Goal: Task Accomplishment & Management: Manage account settings

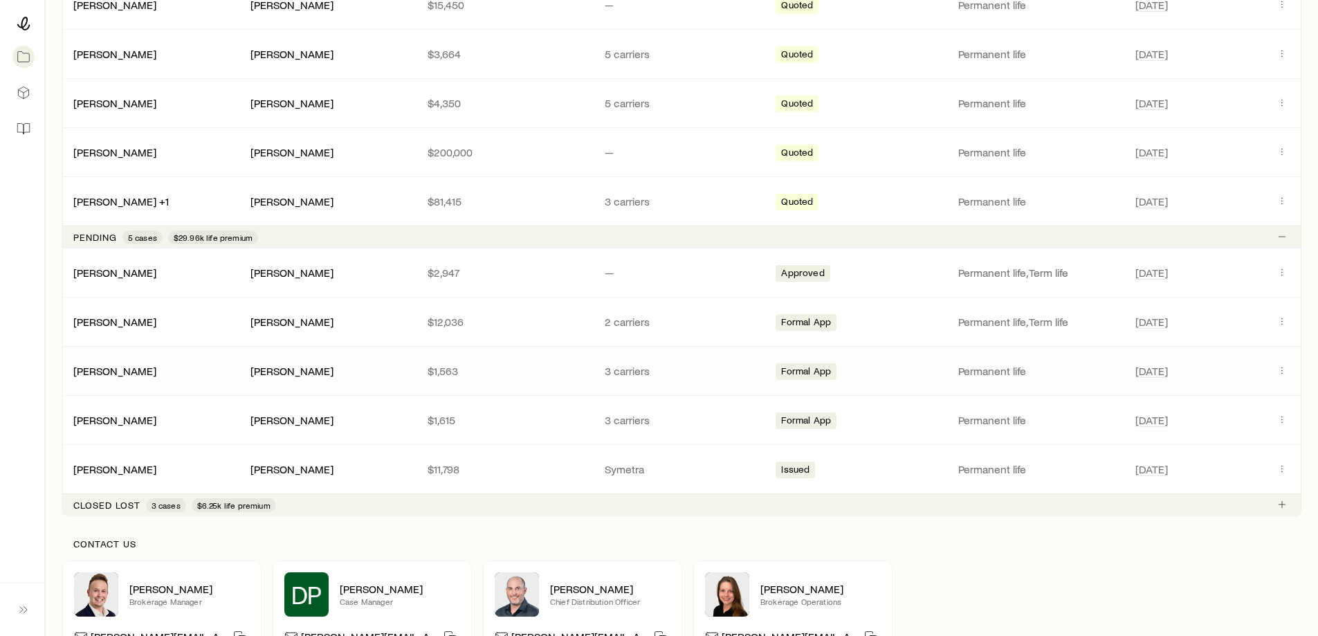
scroll to position [346, 0]
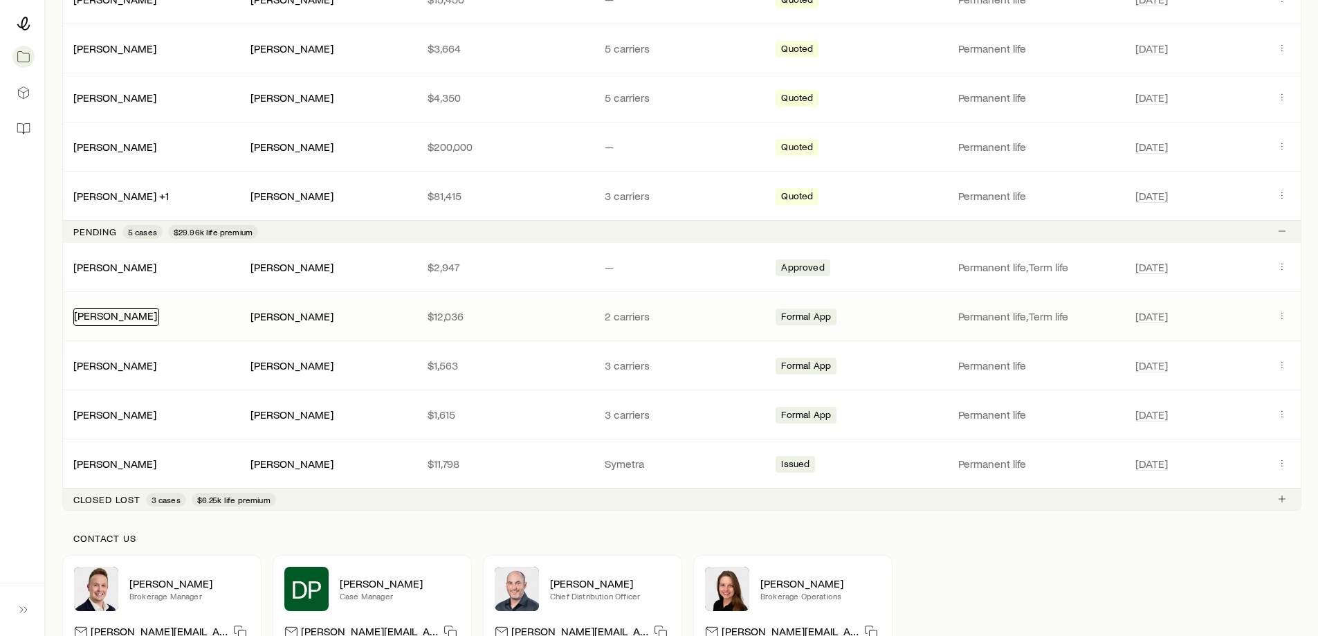
click at [112, 315] on link "[PERSON_NAME]" at bounding box center [115, 314] width 83 height 13
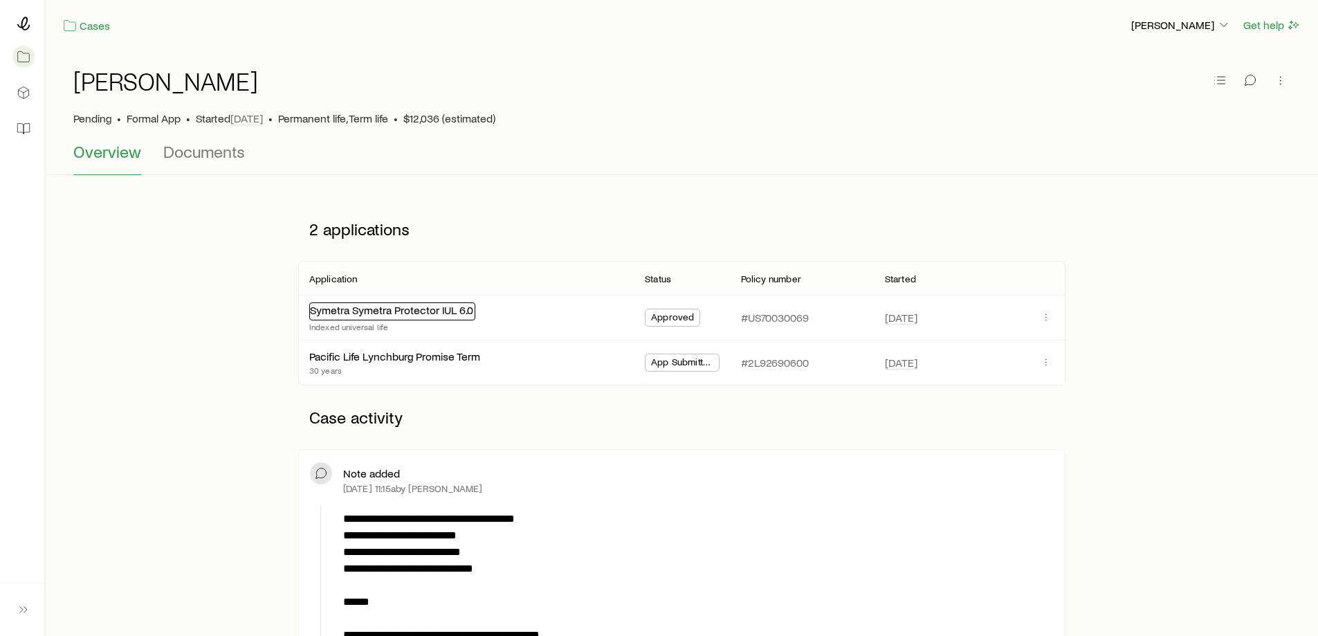
click at [425, 315] on link "Symetra Symetra Protector IUL 6.0" at bounding box center [391, 309] width 163 height 13
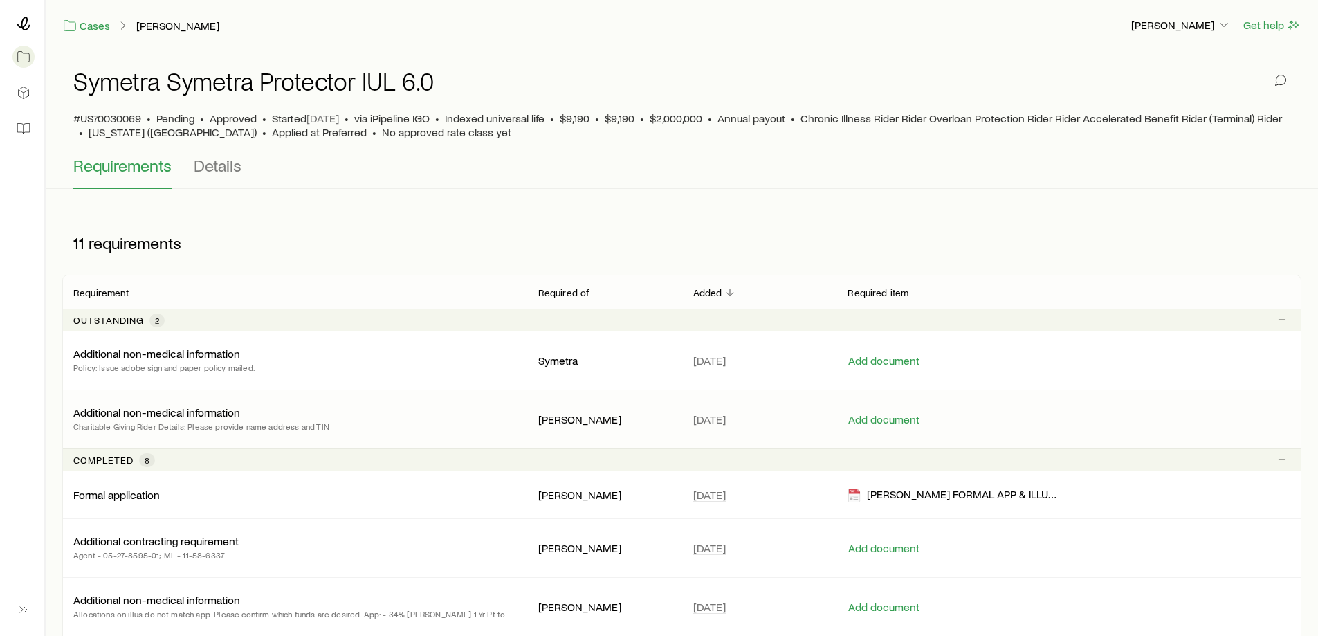
click at [128, 412] on p "Additional non-medical information" at bounding box center [156, 412] width 167 height 14
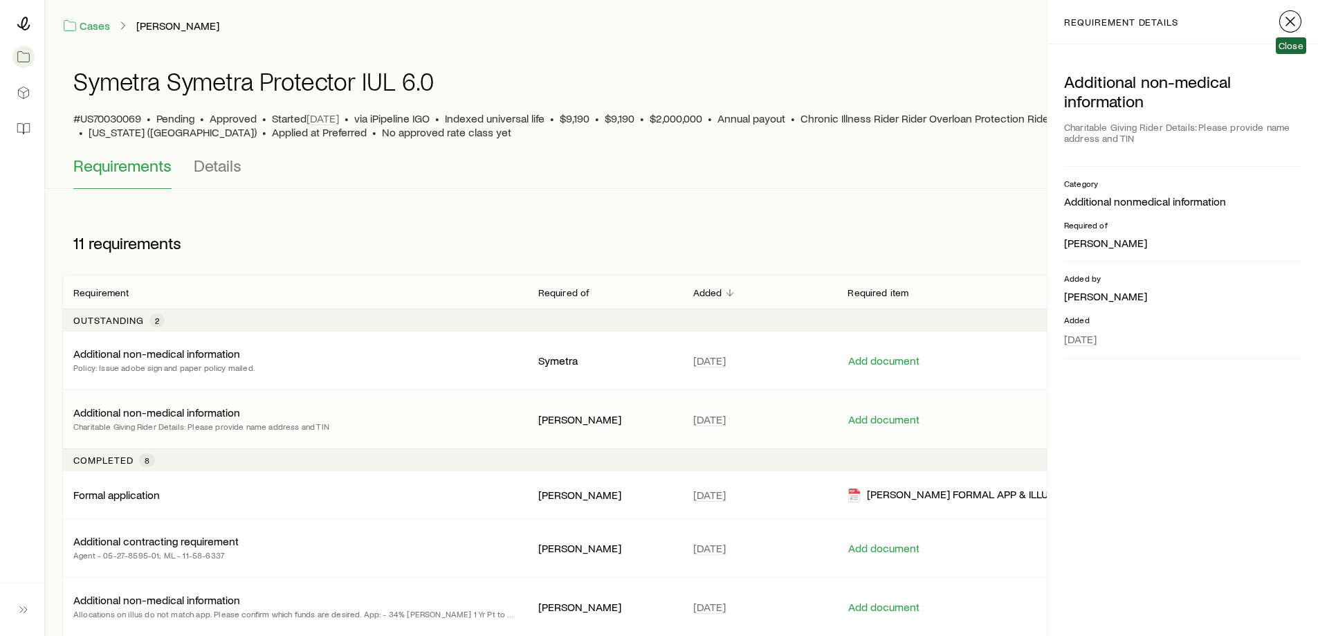
click at [1290, 23] on icon "button" at bounding box center [1290, 21] width 17 height 17
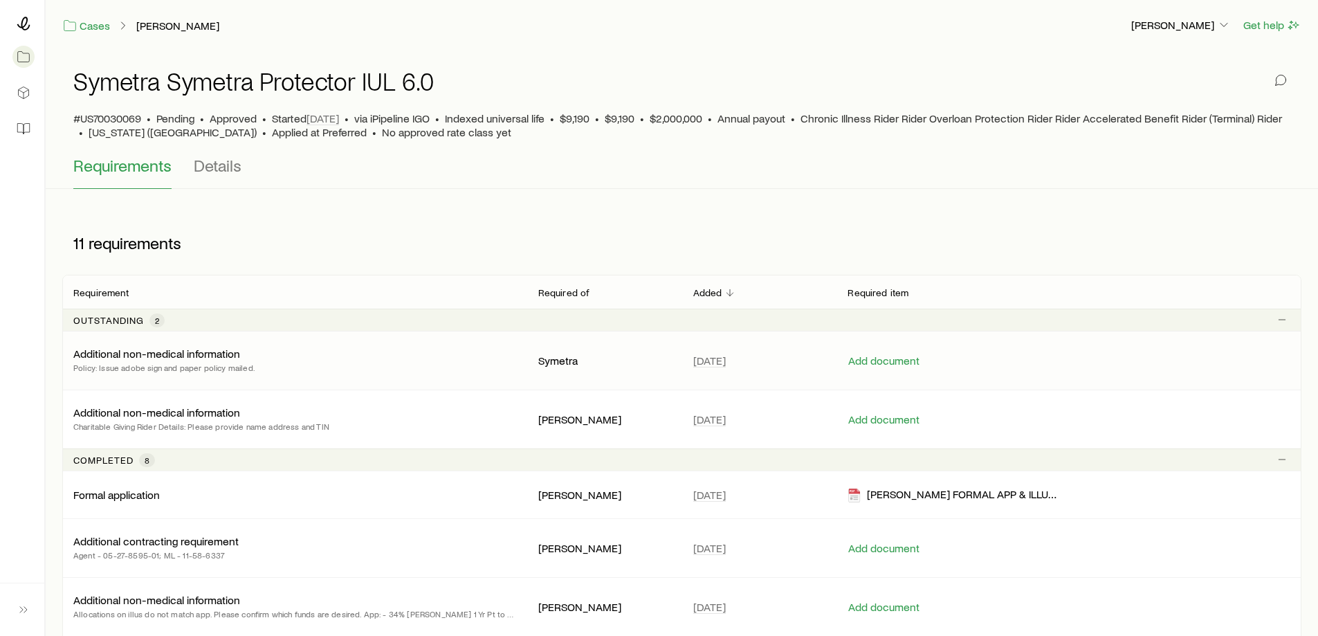
click at [205, 356] on p "Additional non-medical information" at bounding box center [156, 354] width 167 height 14
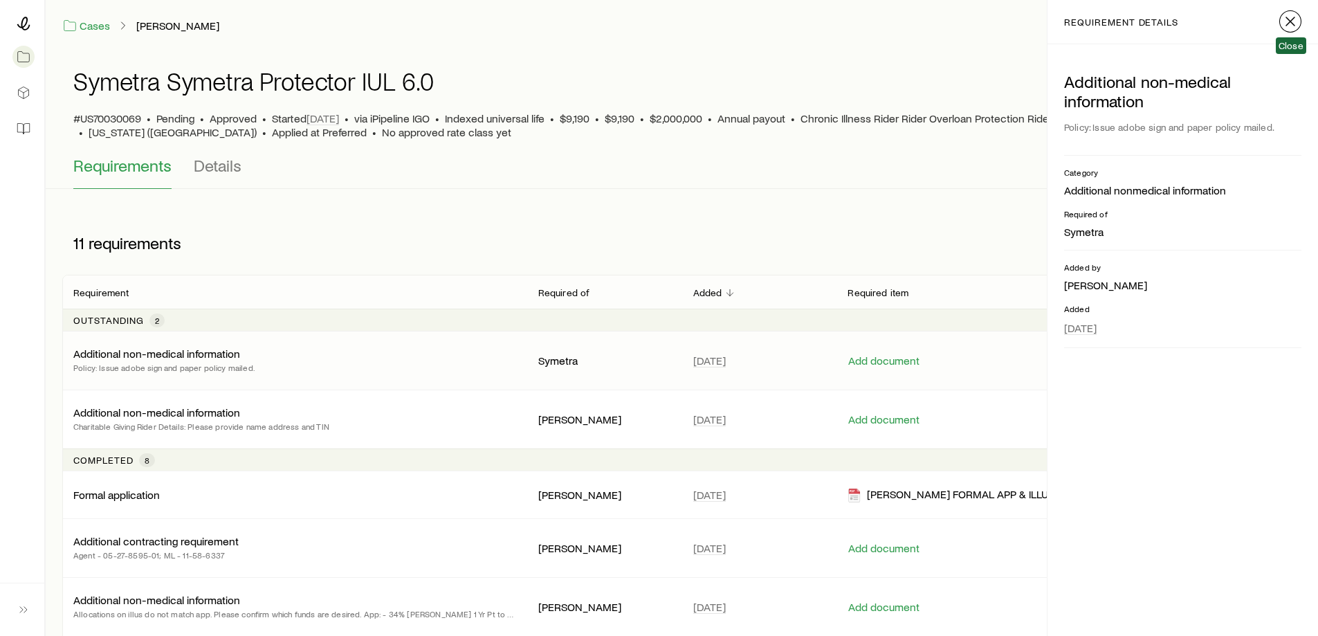
click at [1287, 19] on line "button" at bounding box center [1290, 21] width 8 height 8
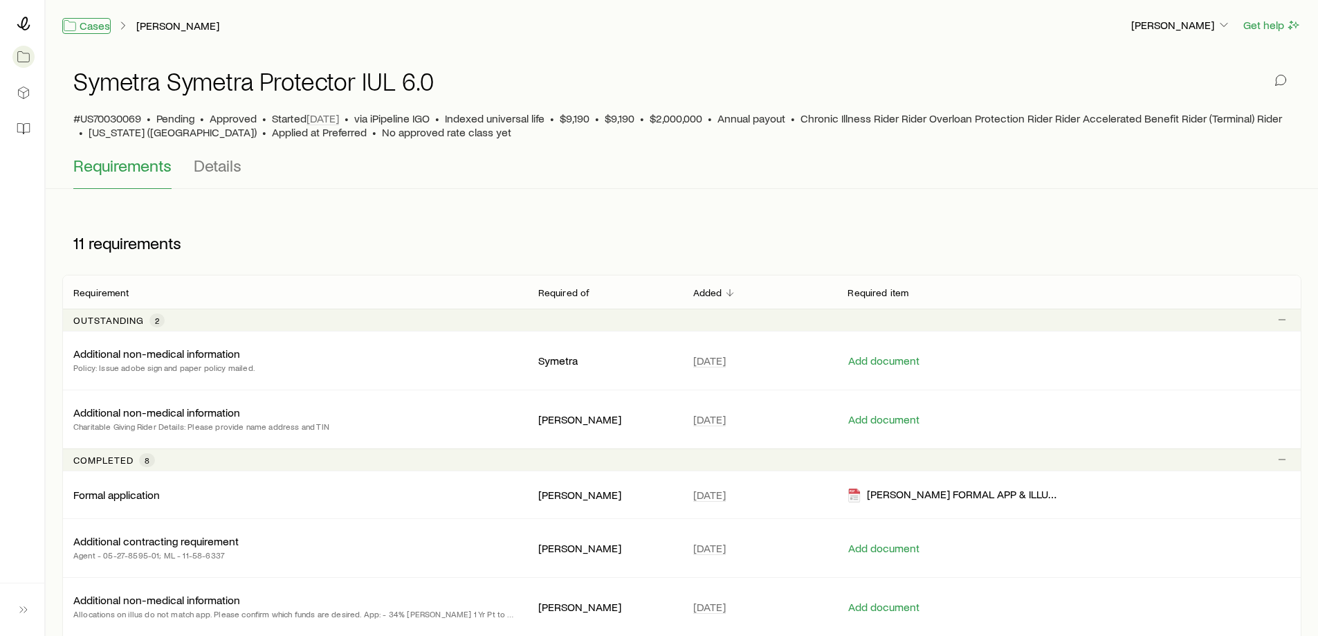
click at [90, 26] on link "Cases" at bounding box center [86, 26] width 48 height 16
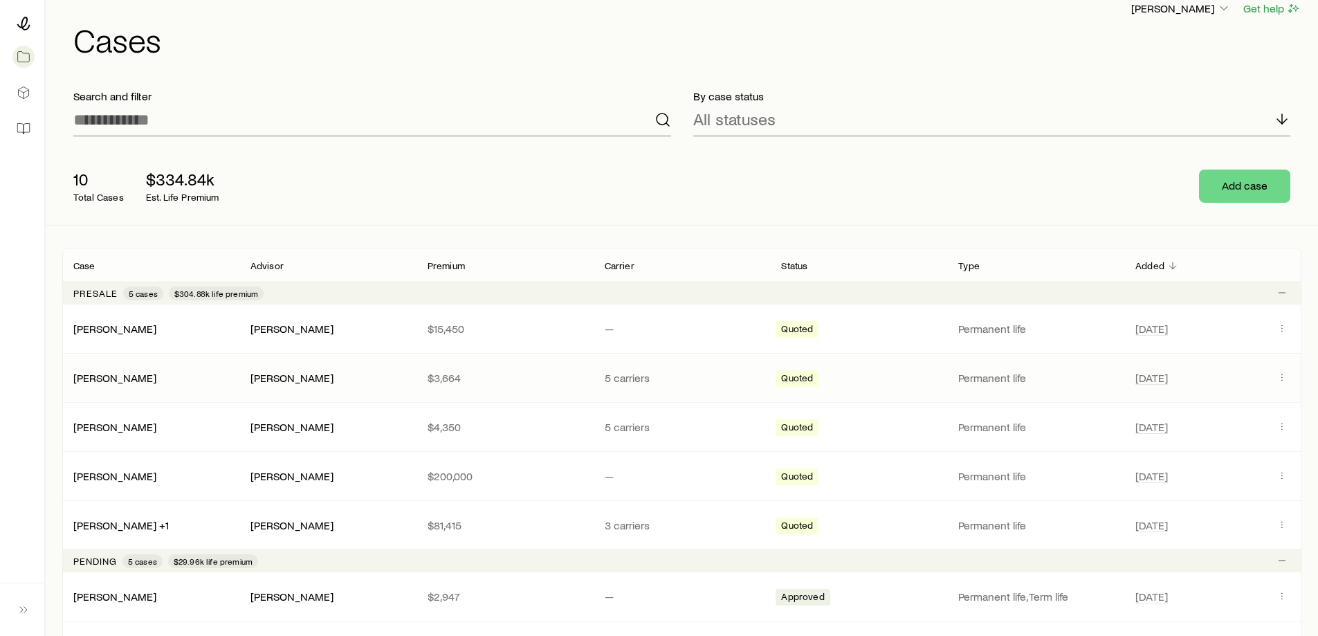
scroll to position [69, 0]
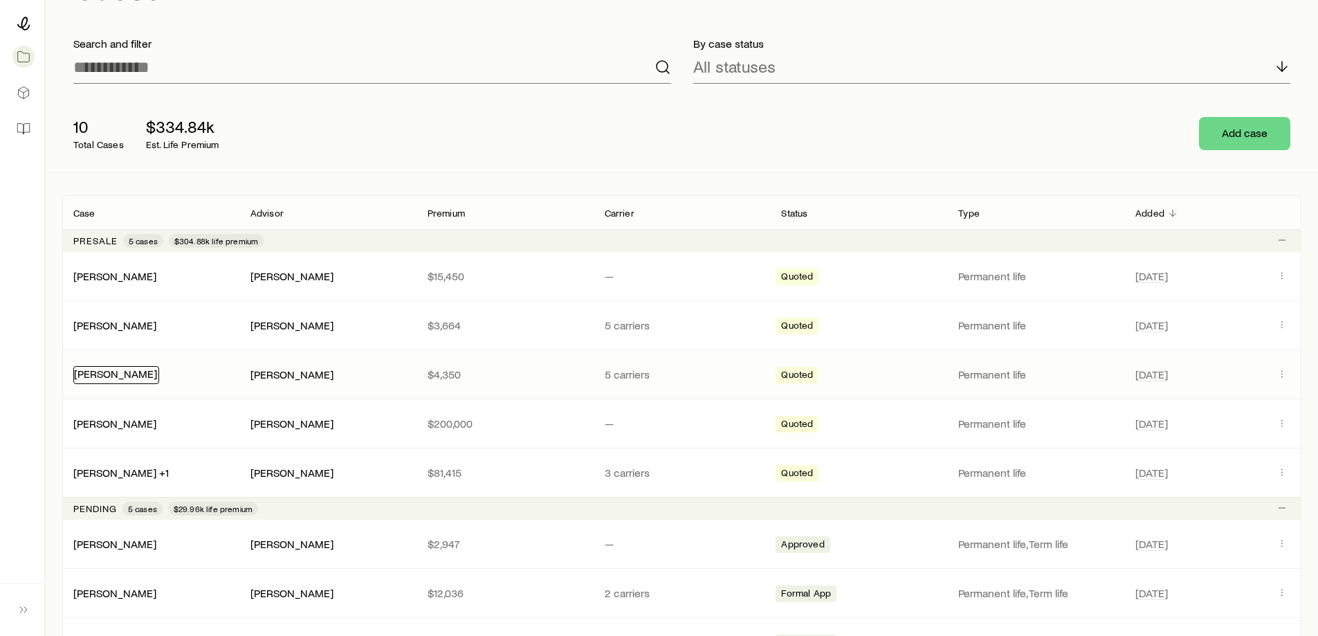
click at [110, 373] on link "[PERSON_NAME]" at bounding box center [115, 373] width 83 height 13
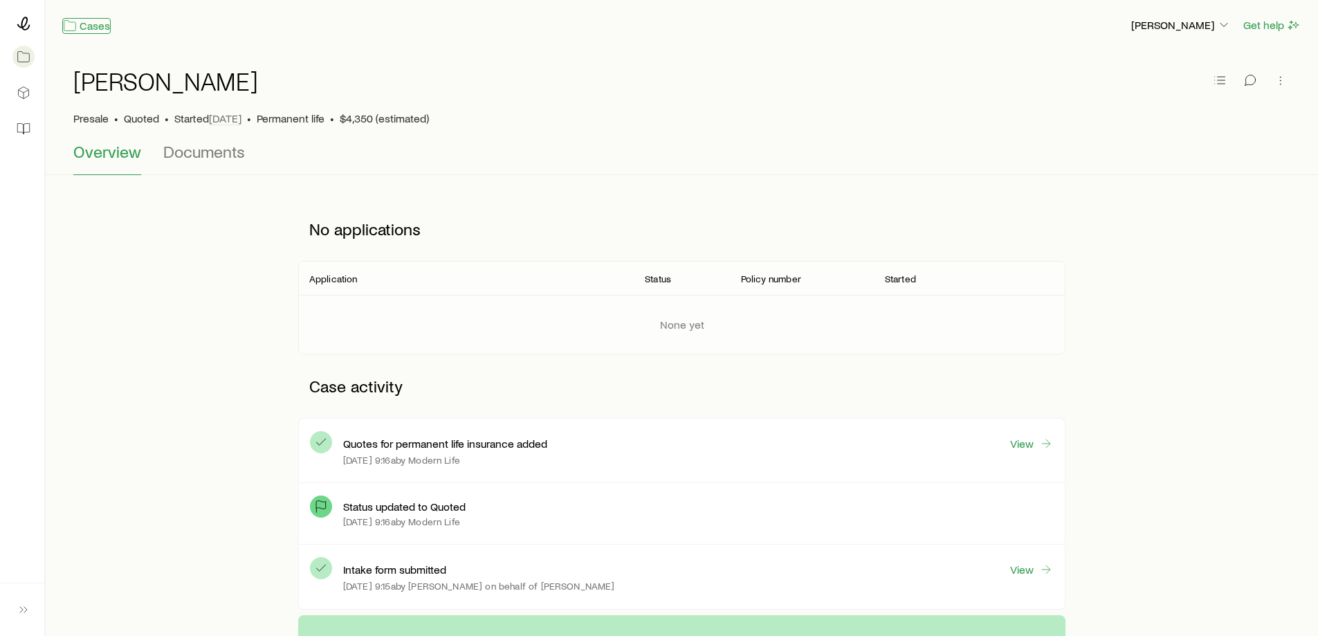
click at [94, 28] on link "Cases" at bounding box center [86, 26] width 48 height 16
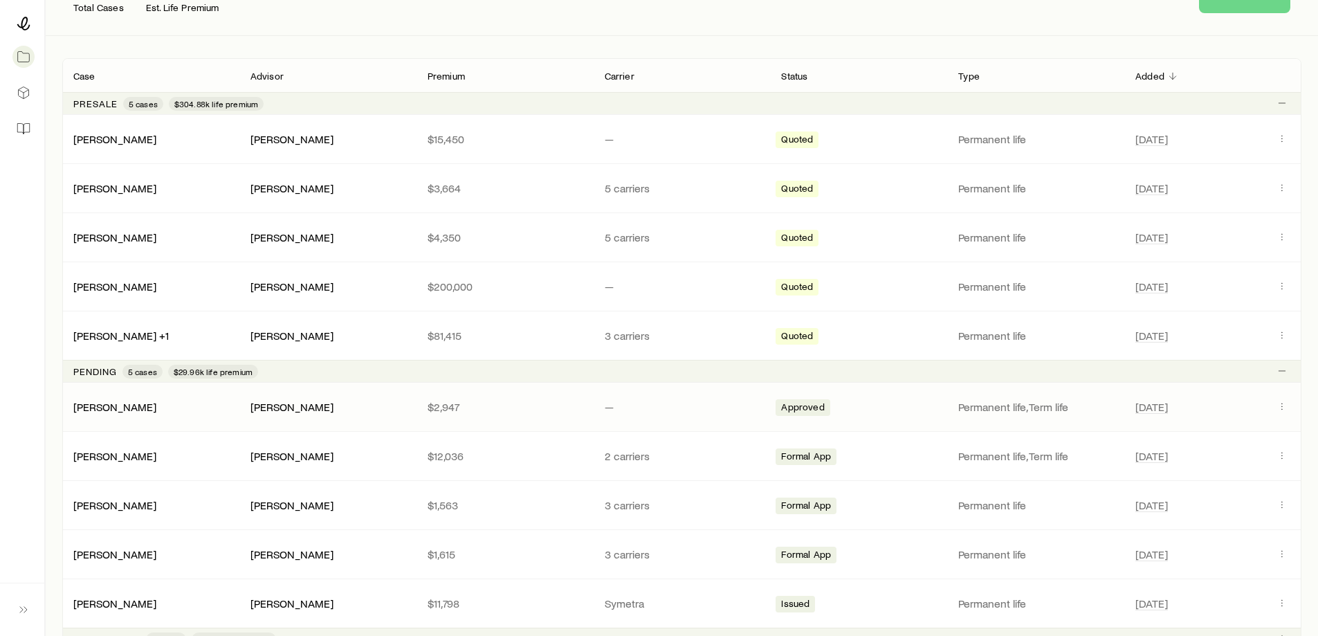
scroll to position [208, 0]
click at [157, 598] on link "[PERSON_NAME]" at bounding box center [115, 600] width 83 height 13
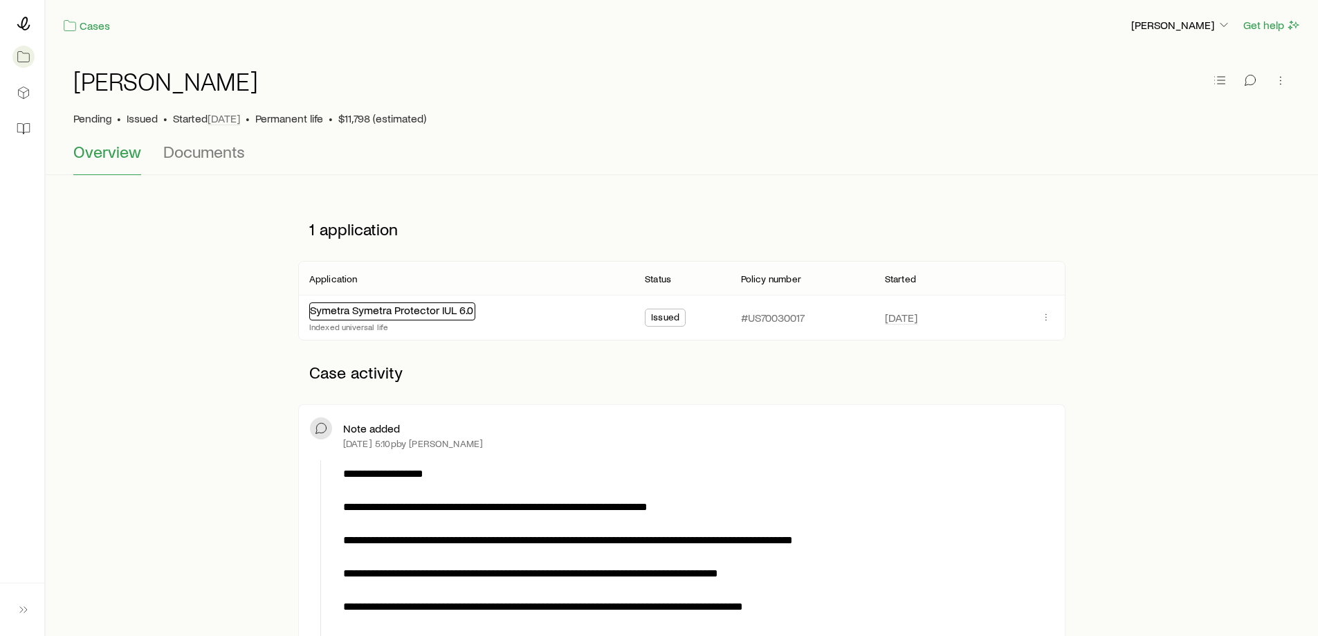
click at [396, 306] on link "Symetra Symetra Protector IUL 6.0" at bounding box center [391, 309] width 163 height 13
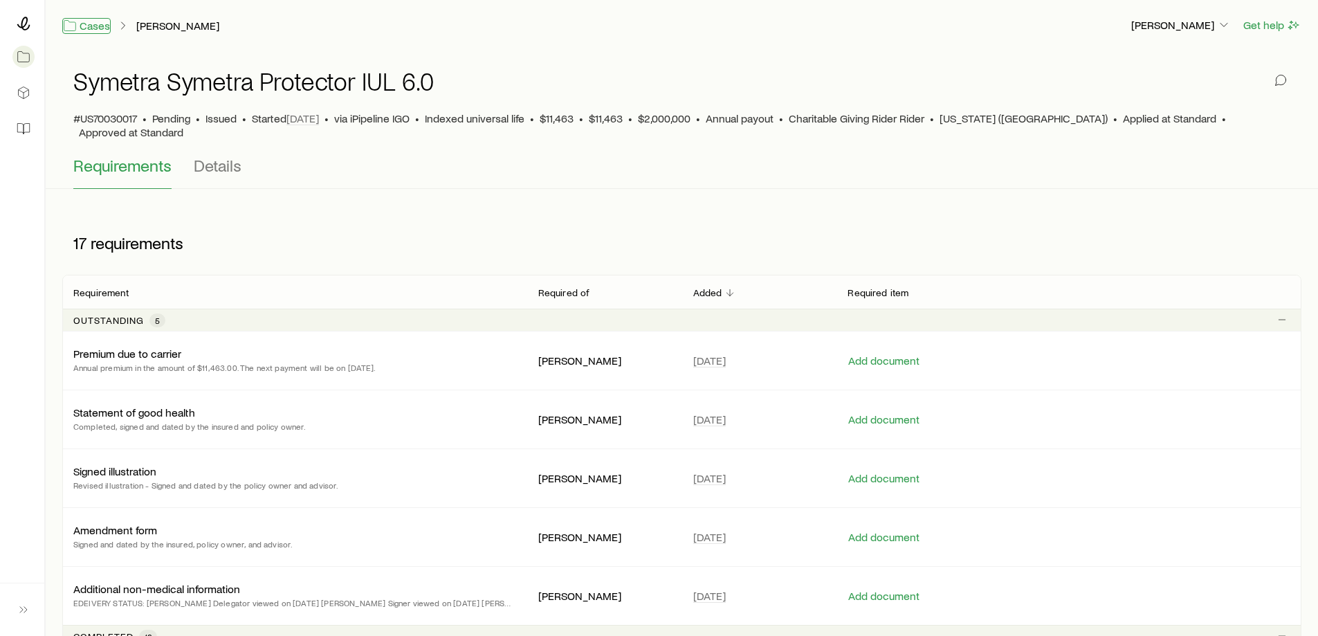
click at [82, 27] on link "Cases" at bounding box center [86, 26] width 48 height 16
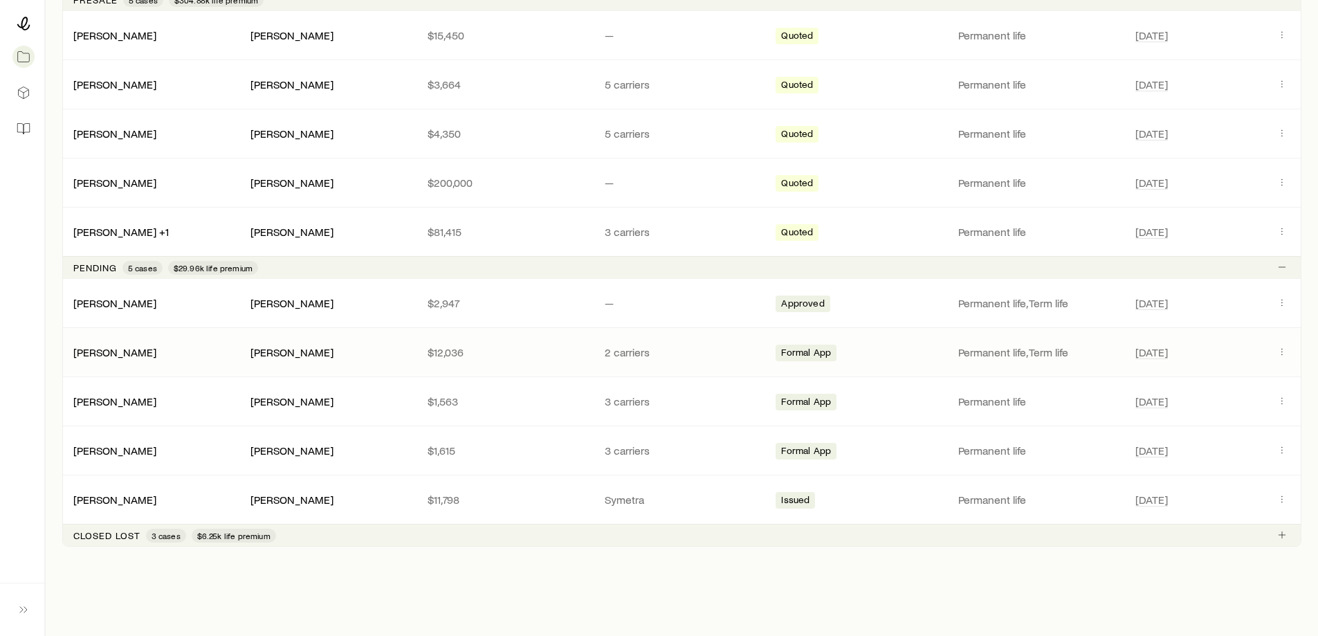
scroll to position [337, 0]
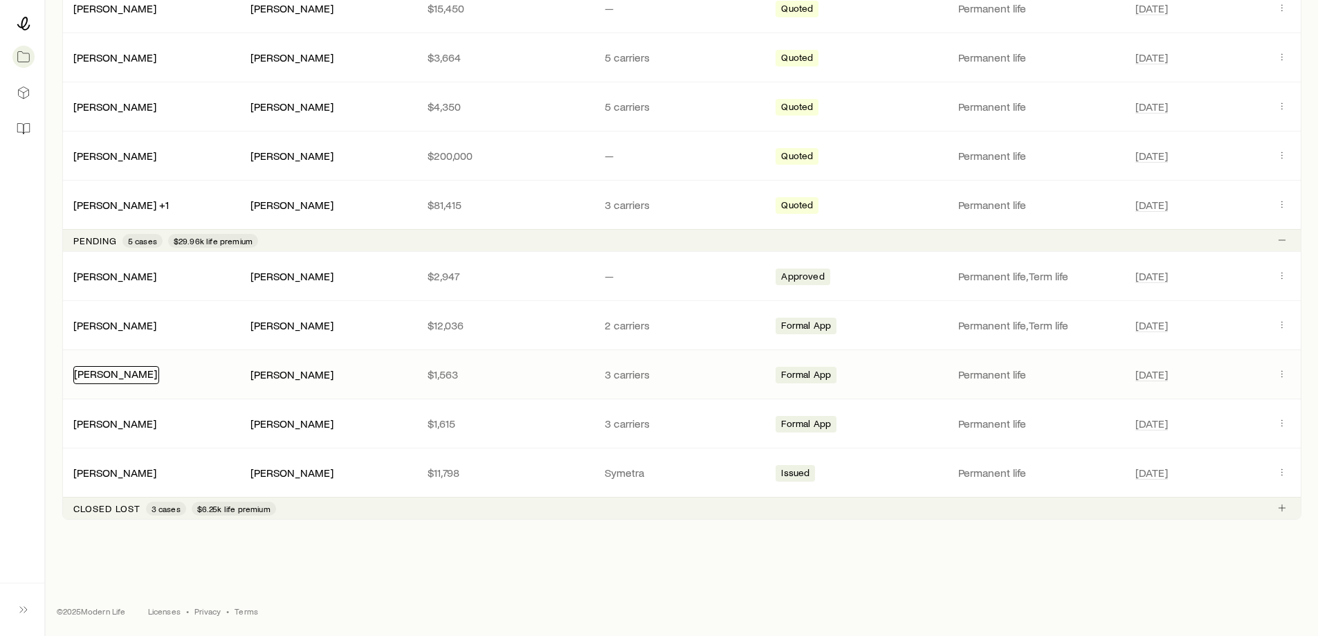
click at [149, 374] on link "[PERSON_NAME]" at bounding box center [115, 373] width 83 height 13
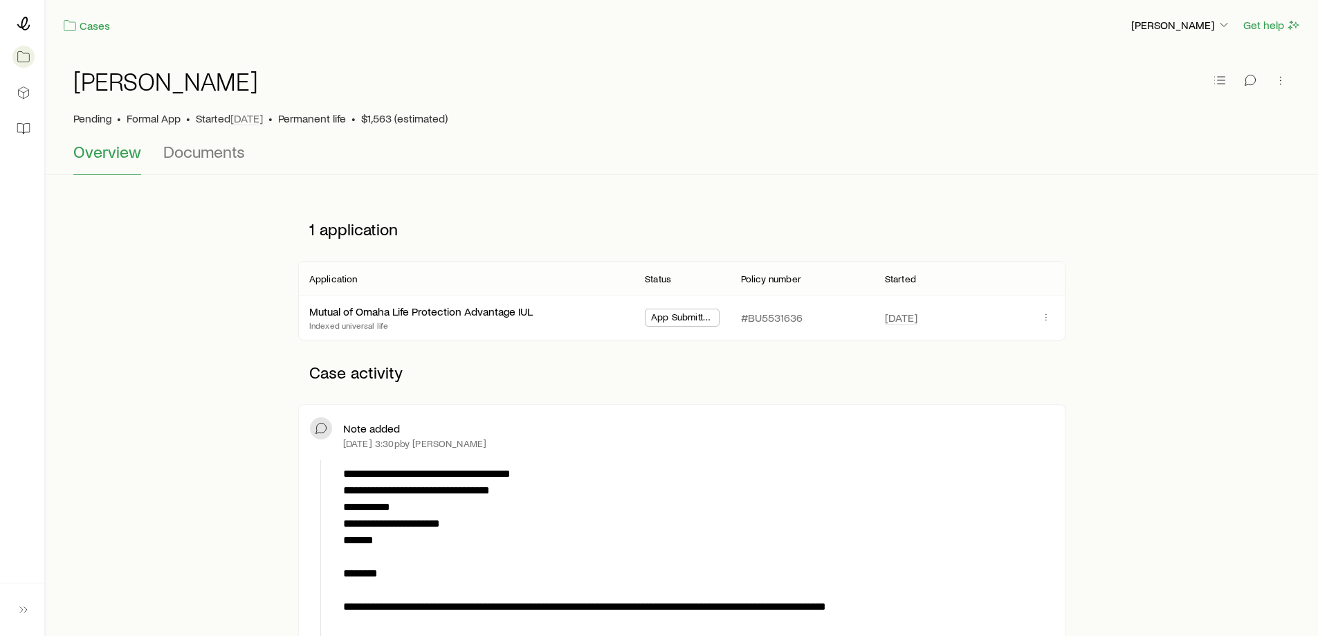
click at [674, 314] on span "App Submitted" at bounding box center [682, 318] width 62 height 15
click at [441, 305] on link "Mutual of Omaha Life Protection Advantage IUL" at bounding box center [421, 309] width 223 height 13
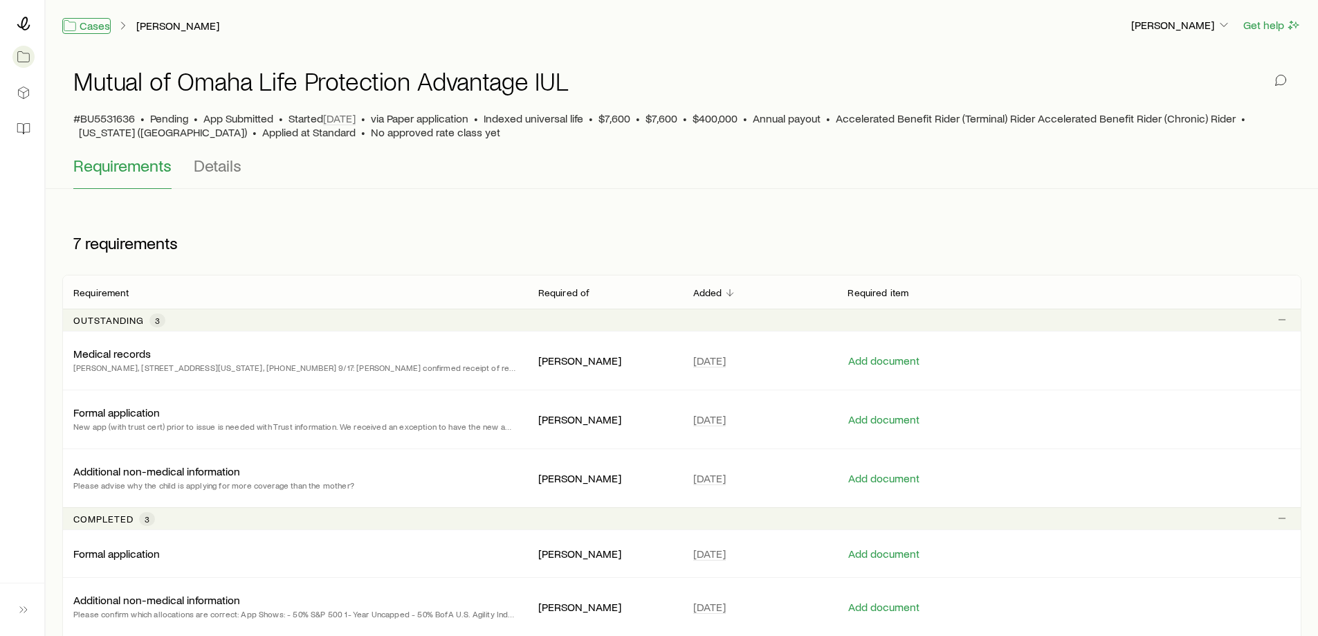
click at [95, 24] on link "Cases" at bounding box center [86, 26] width 48 height 16
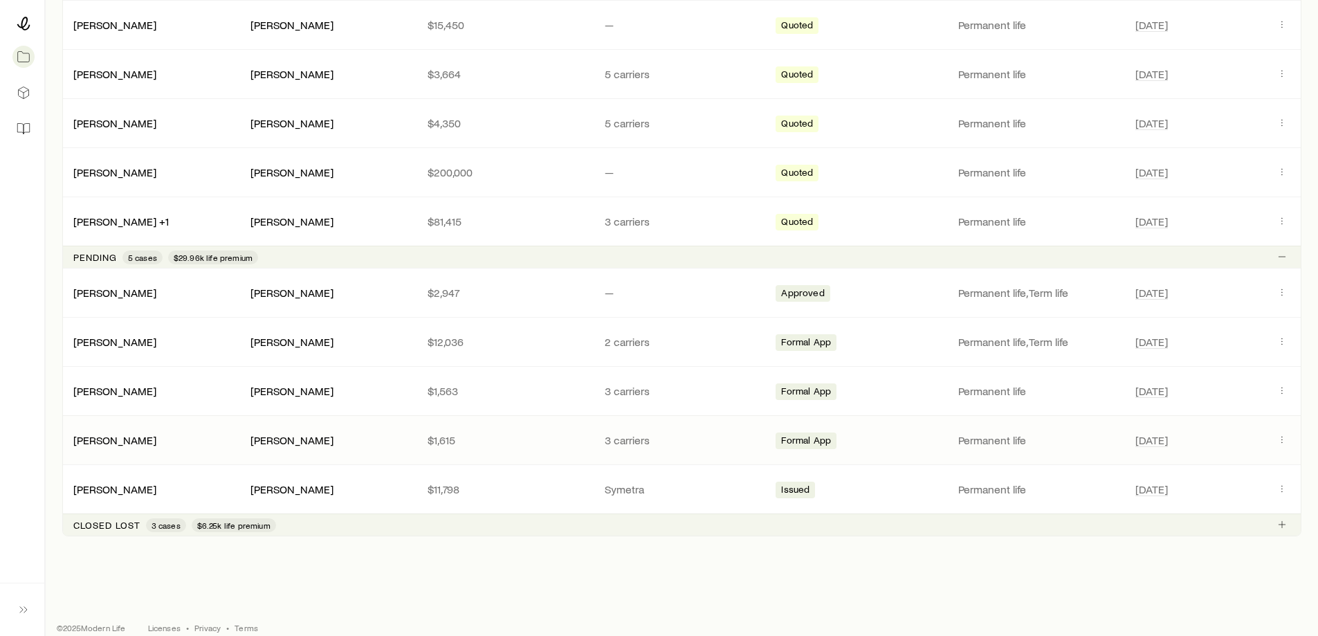
scroll to position [337, 0]
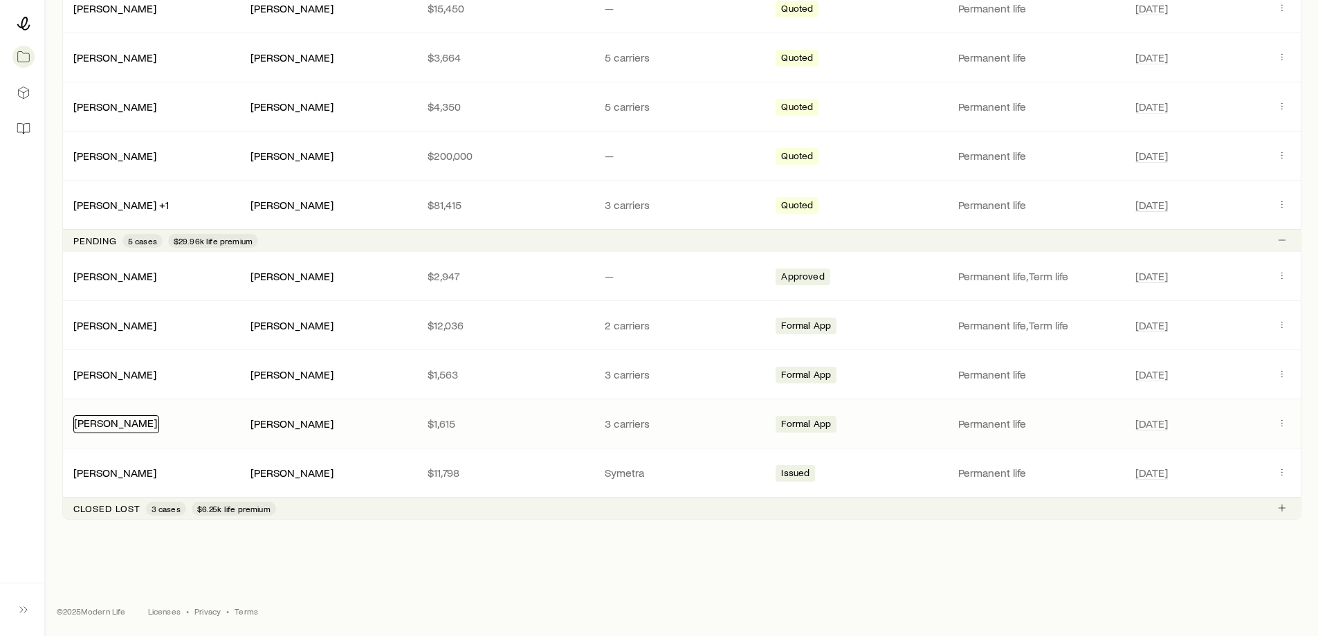
click at [142, 423] on link "[PERSON_NAME]" at bounding box center [115, 422] width 83 height 13
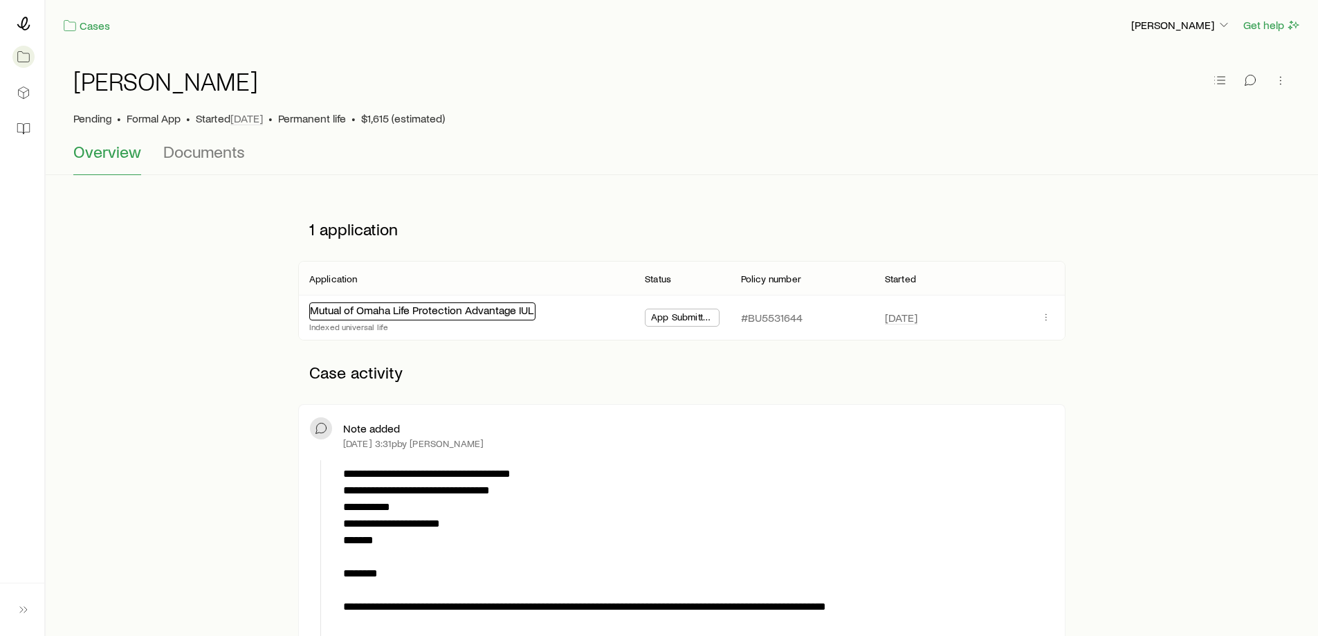
click at [414, 313] on link "Mutual of Omaha Life Protection Advantage IUL" at bounding box center [421, 309] width 223 height 13
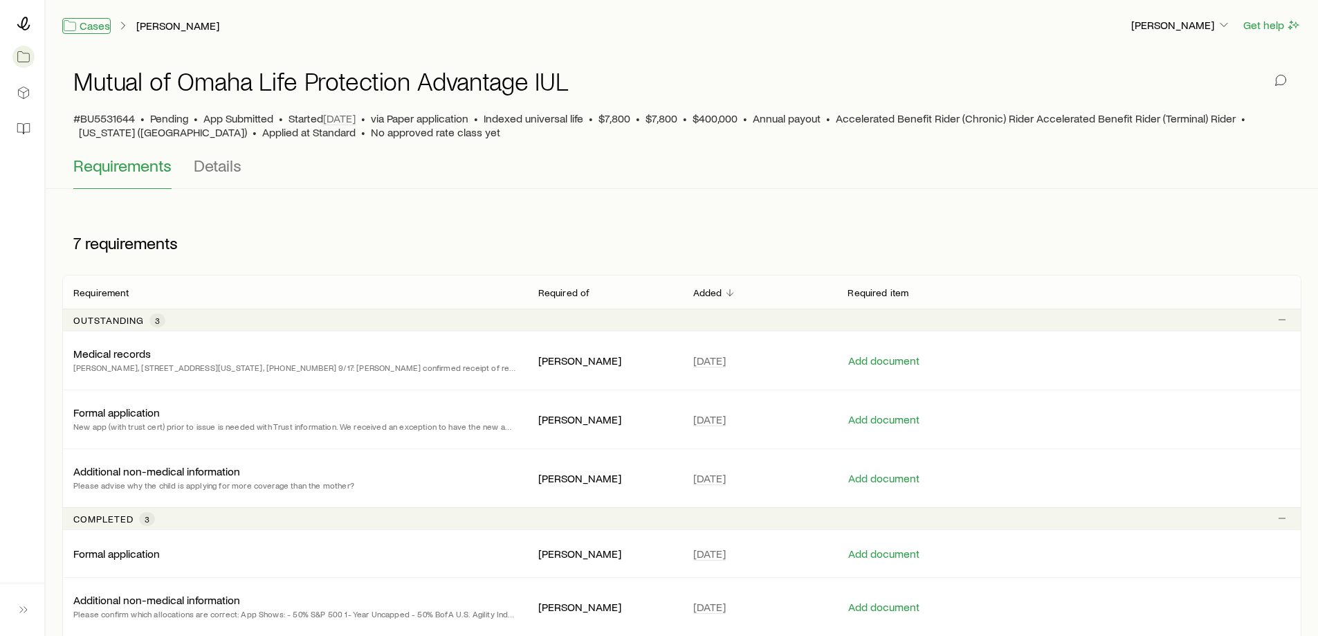
click at [95, 27] on link "Cases" at bounding box center [86, 26] width 48 height 16
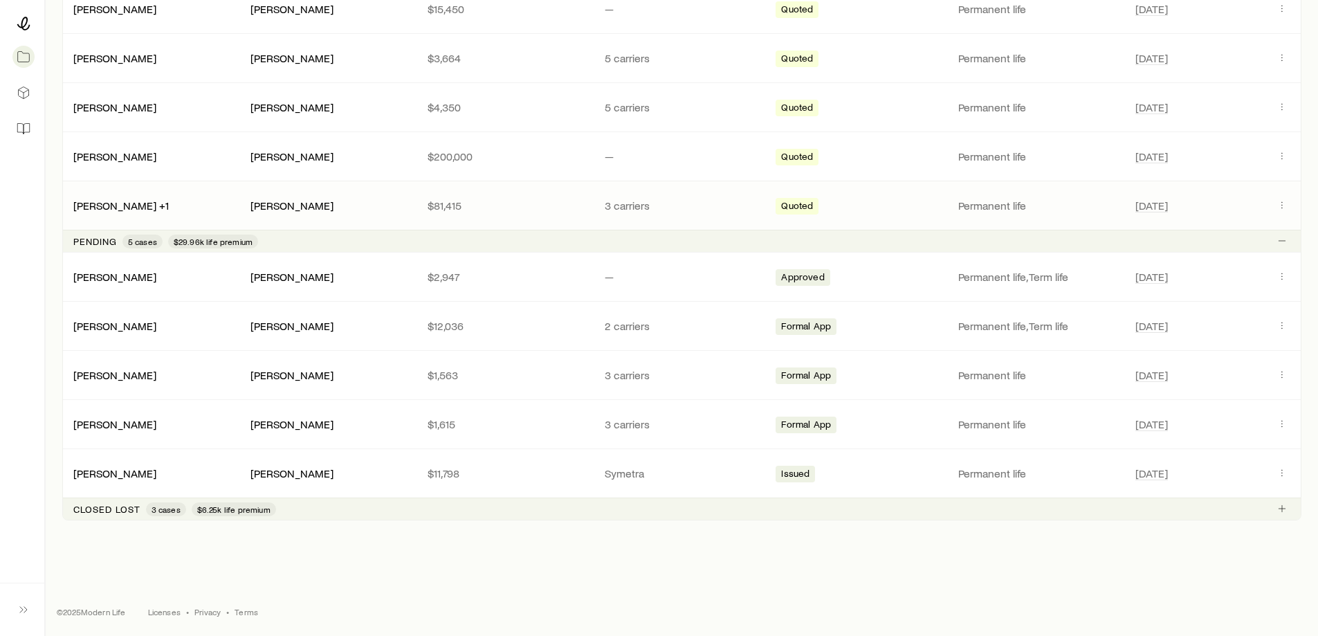
scroll to position [337, 0]
click at [157, 476] on link "[PERSON_NAME]" at bounding box center [115, 471] width 83 height 13
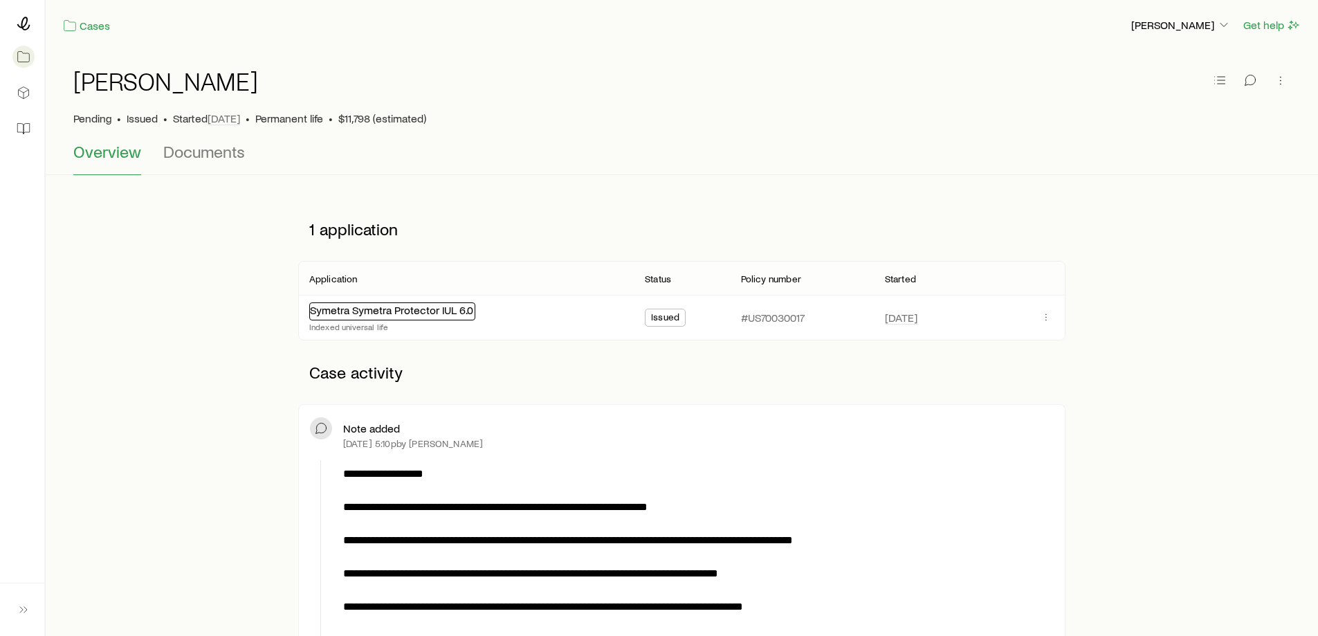
click at [441, 308] on link "Symetra Symetra Protector IUL 6.0" at bounding box center [391, 309] width 163 height 13
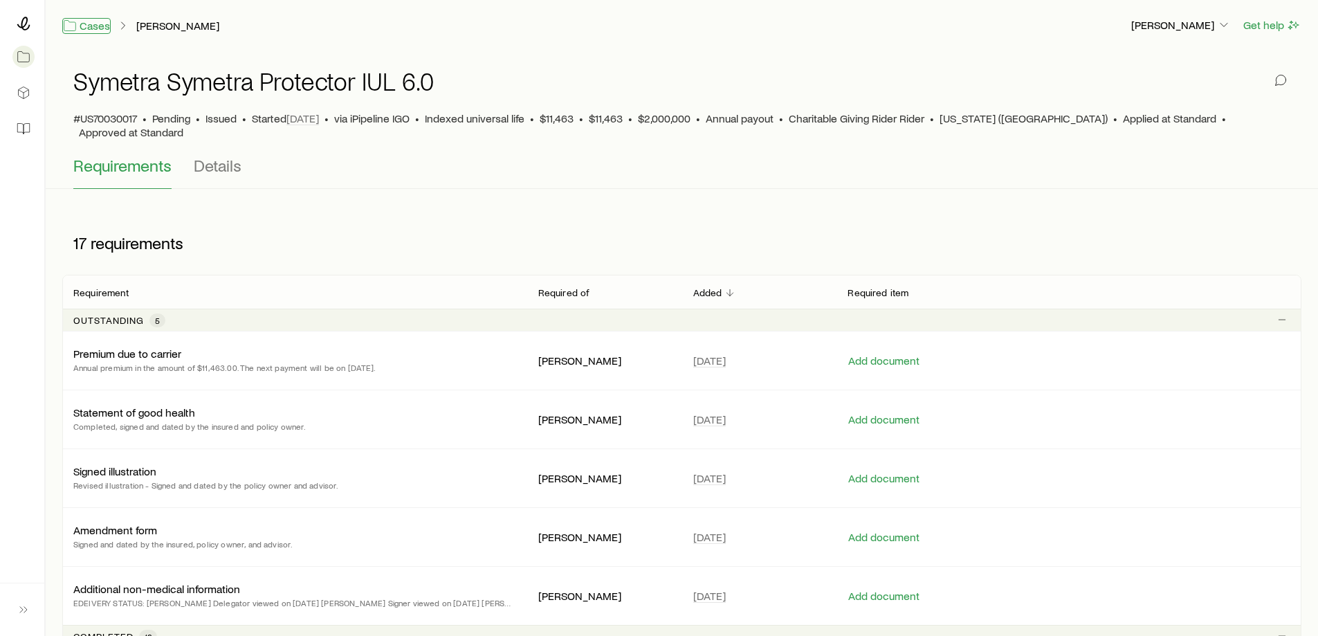
click at [99, 26] on link "Cases" at bounding box center [86, 26] width 48 height 16
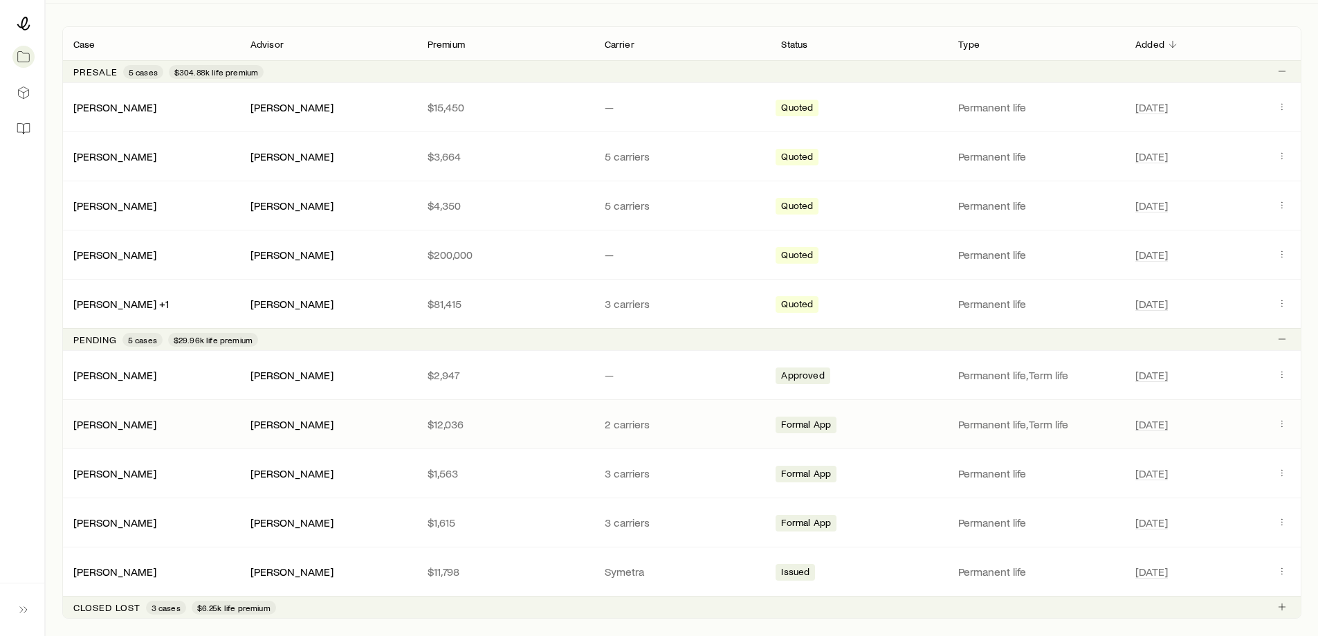
scroll to position [277, 0]
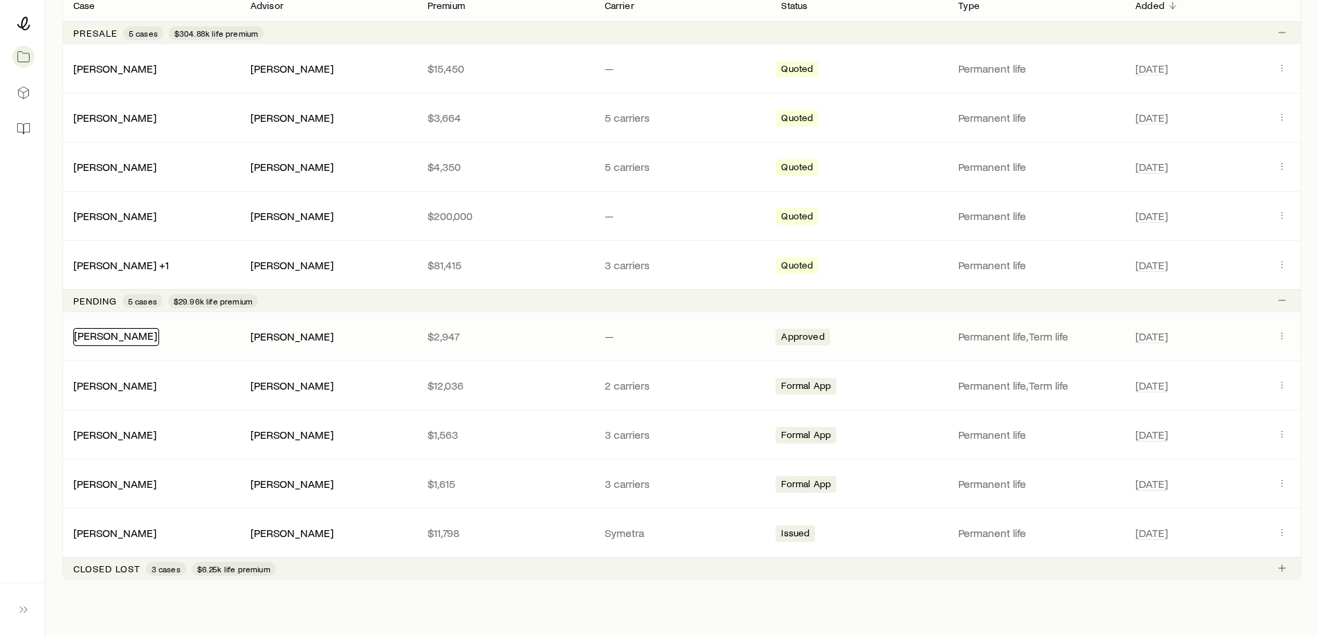
click at [111, 335] on link "[PERSON_NAME]" at bounding box center [115, 335] width 83 height 13
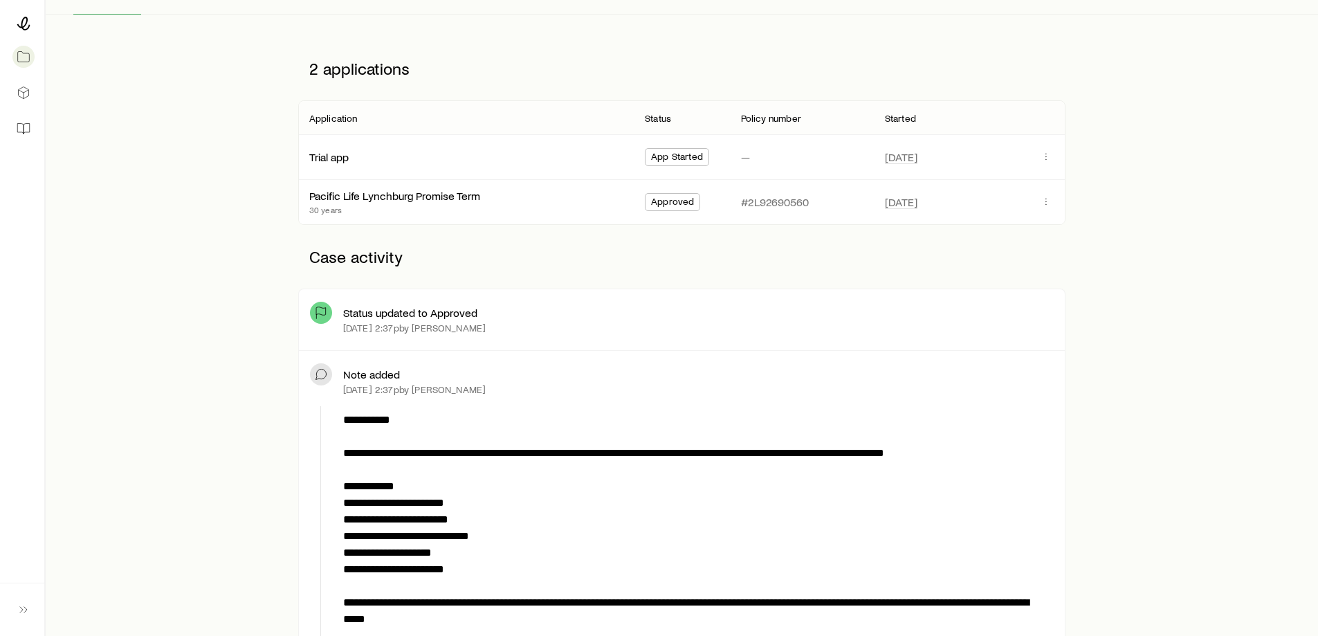
scroll to position [208, 0]
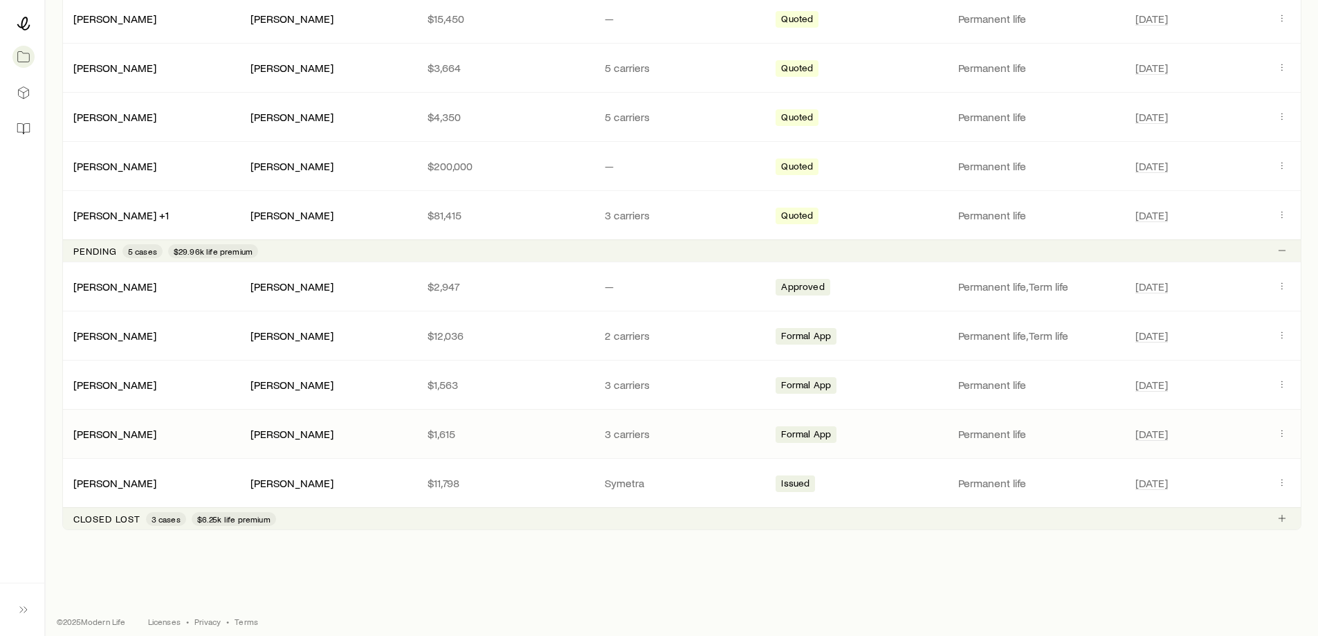
scroll to position [337, 0]
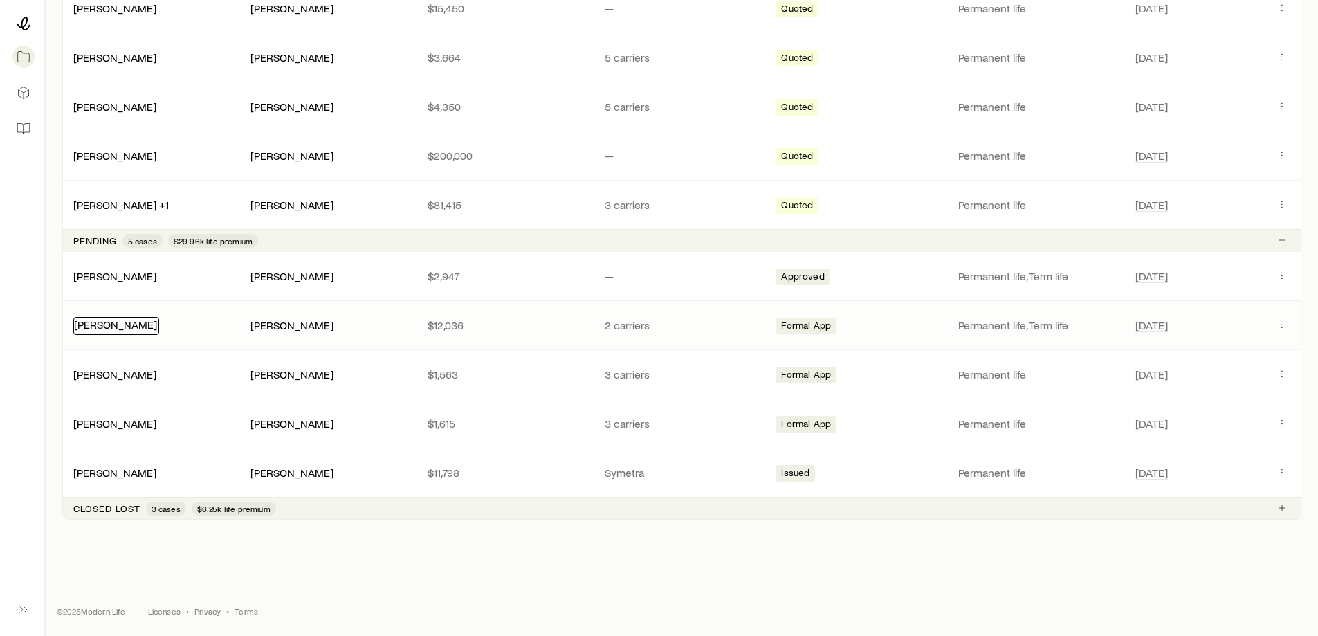
click at [114, 325] on link "[PERSON_NAME]" at bounding box center [115, 323] width 83 height 13
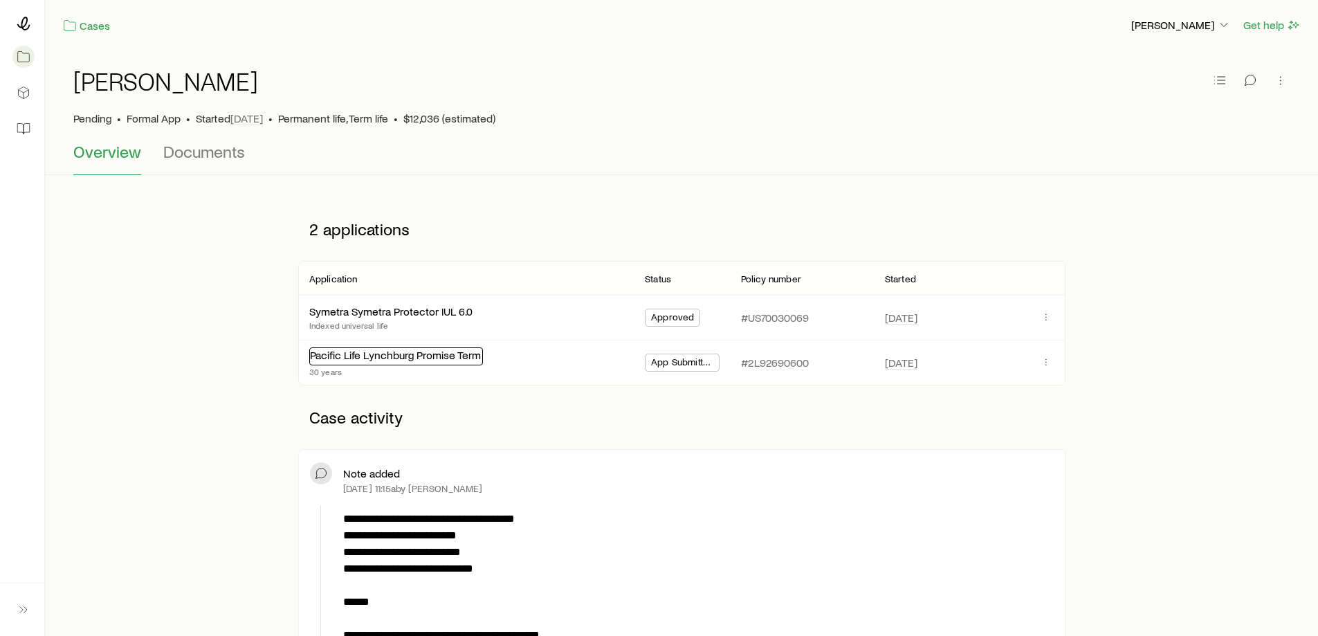
click at [412, 358] on link "Pacific Life Lynchburg Promise Term" at bounding box center [395, 354] width 171 height 13
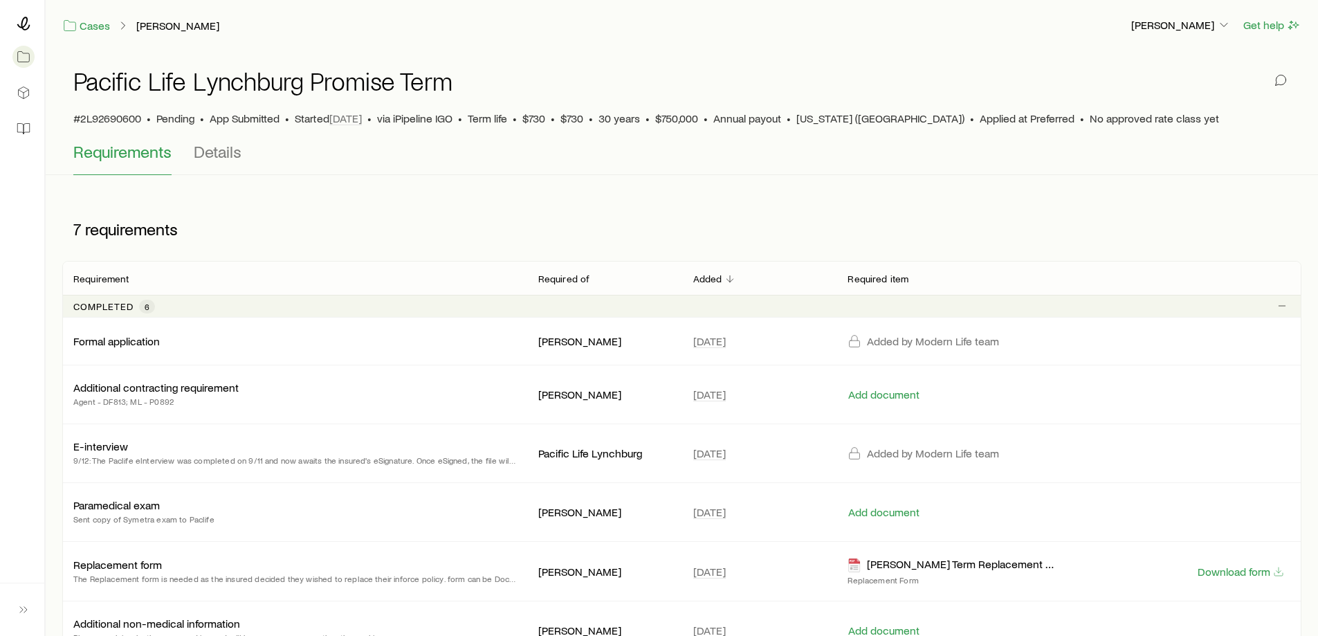
click at [100, 122] on span "#2L92690600" at bounding box center [107, 118] width 68 height 14
copy span "2L92690600"
click at [1181, 26] on p "[PERSON_NAME]" at bounding box center [1181, 25] width 100 height 14
click at [1104, 67] on span "Sign out" at bounding box center [1115, 63] width 38 height 14
